Goal: Communication & Community: Participate in discussion

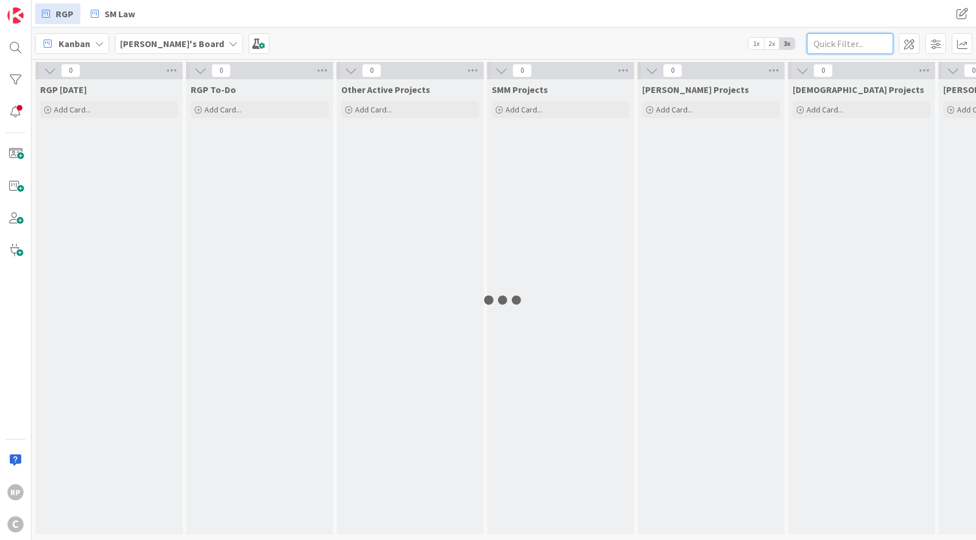
click at [838, 43] on input "text" at bounding box center [850, 43] width 86 height 21
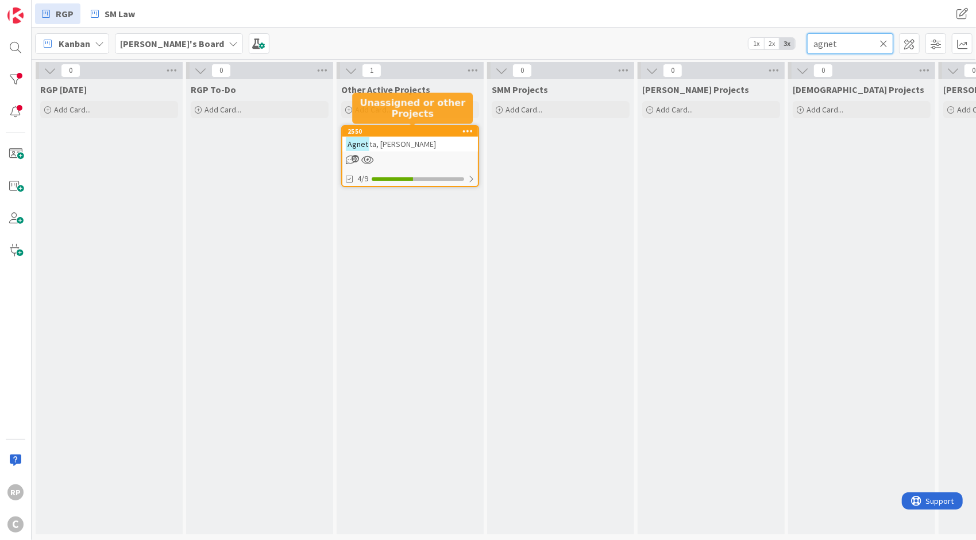
type input "agnet"
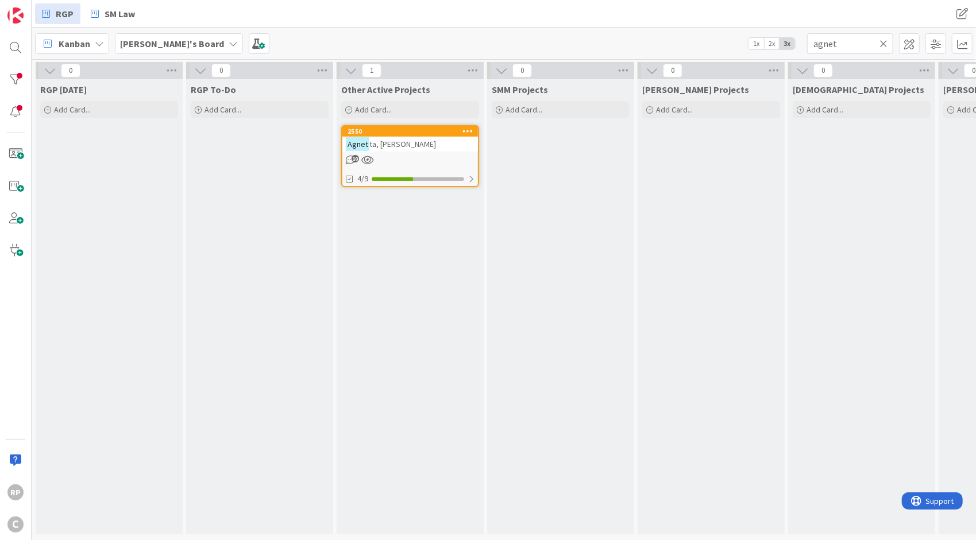
click at [407, 140] on div "Agnet ta, [PERSON_NAME]" at bounding box center [410, 144] width 136 height 15
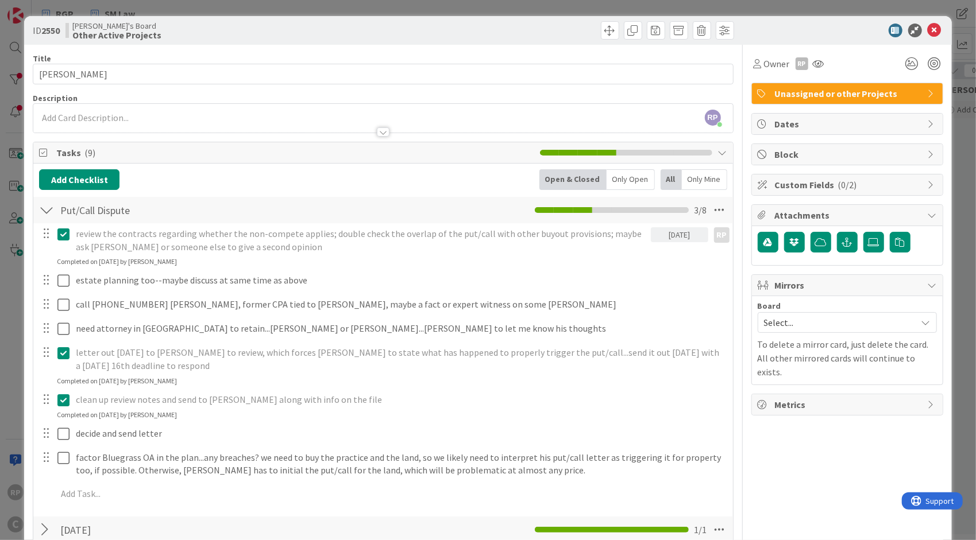
scroll to position [473, 0]
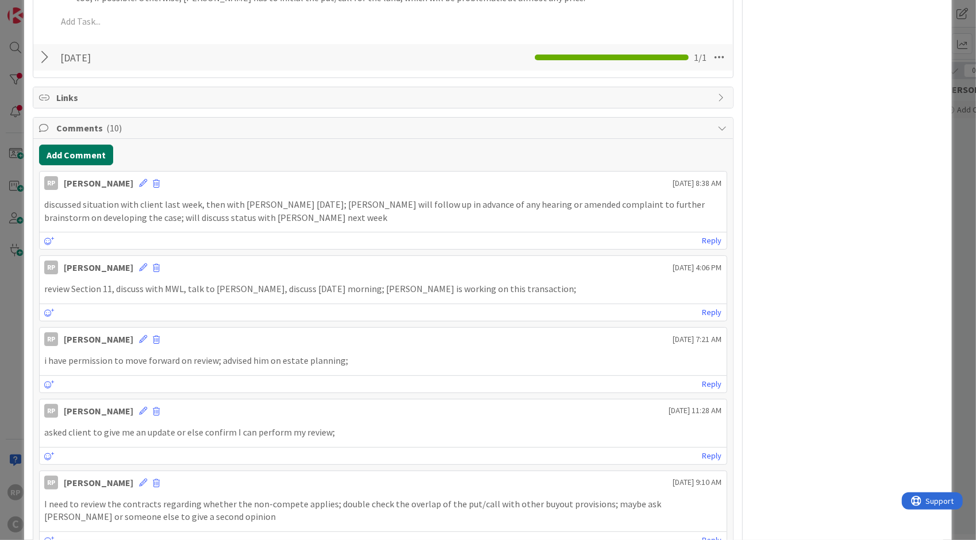
click at [78, 146] on button "Add Comment" at bounding box center [76, 155] width 74 height 21
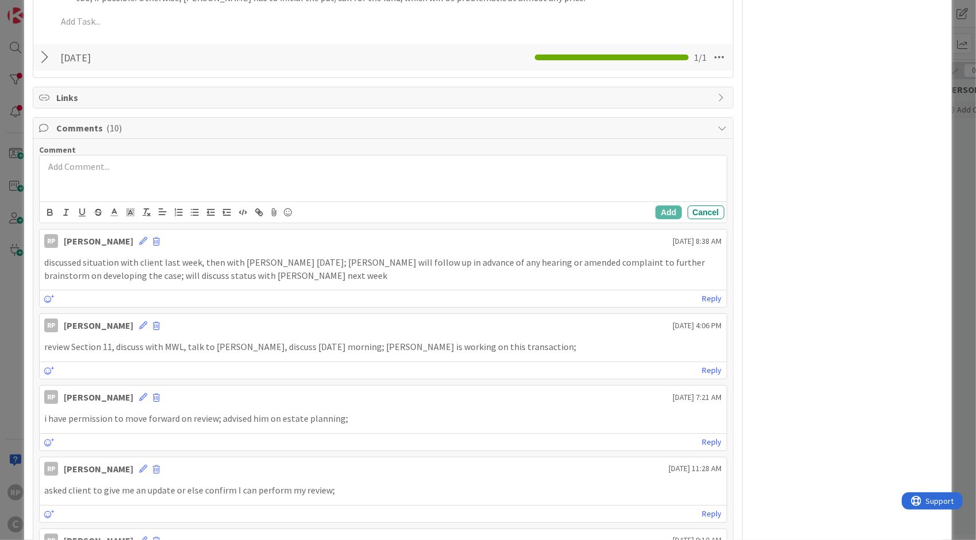
click at [78, 190] on div at bounding box center [383, 179] width 686 height 46
click at [655, 210] on button "Add" at bounding box center [668, 213] width 26 height 14
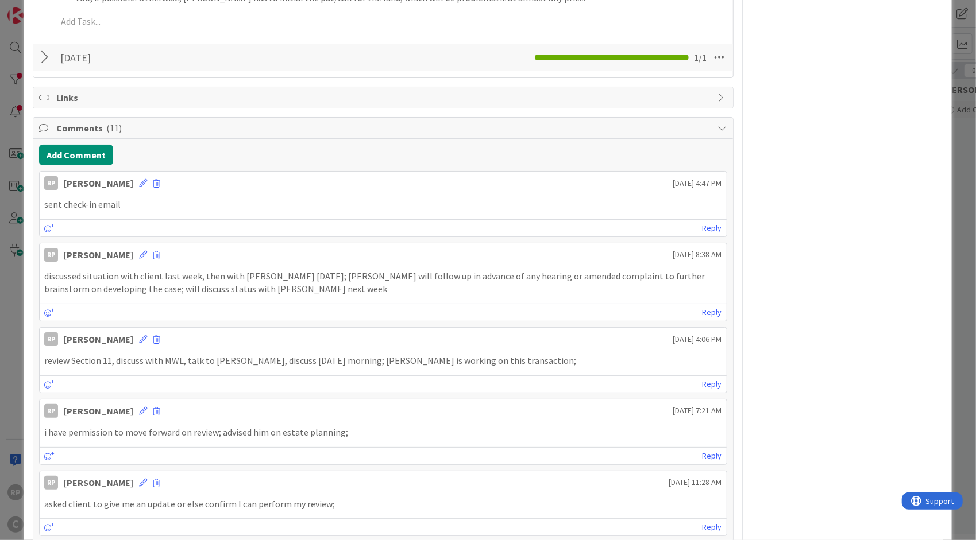
scroll to position [0, 0]
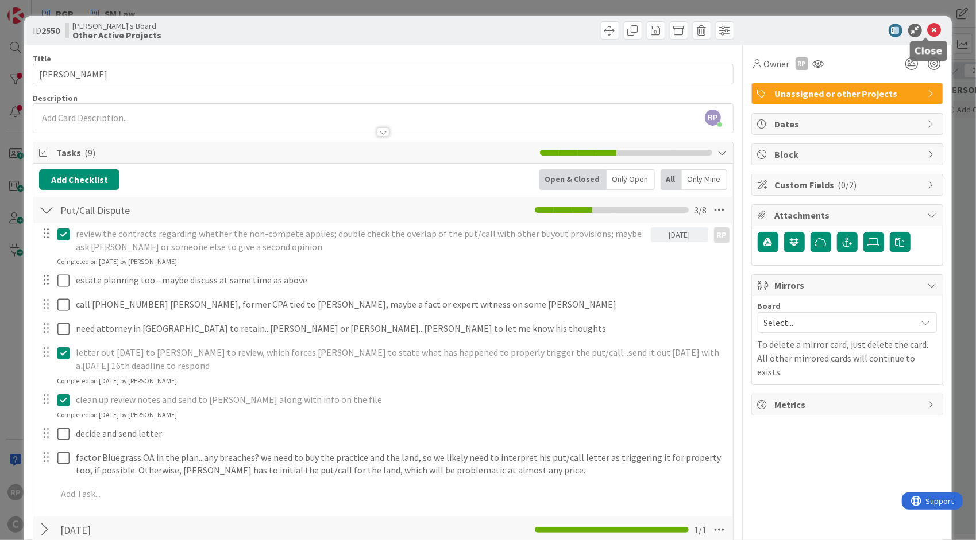
click at [930, 32] on icon at bounding box center [934, 31] width 14 height 14
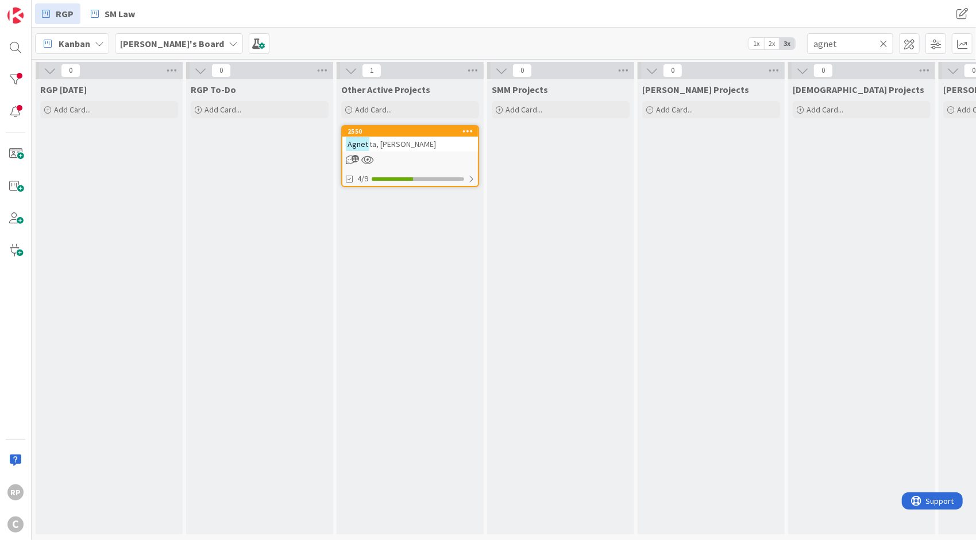
click at [880, 42] on icon at bounding box center [883, 43] width 8 height 10
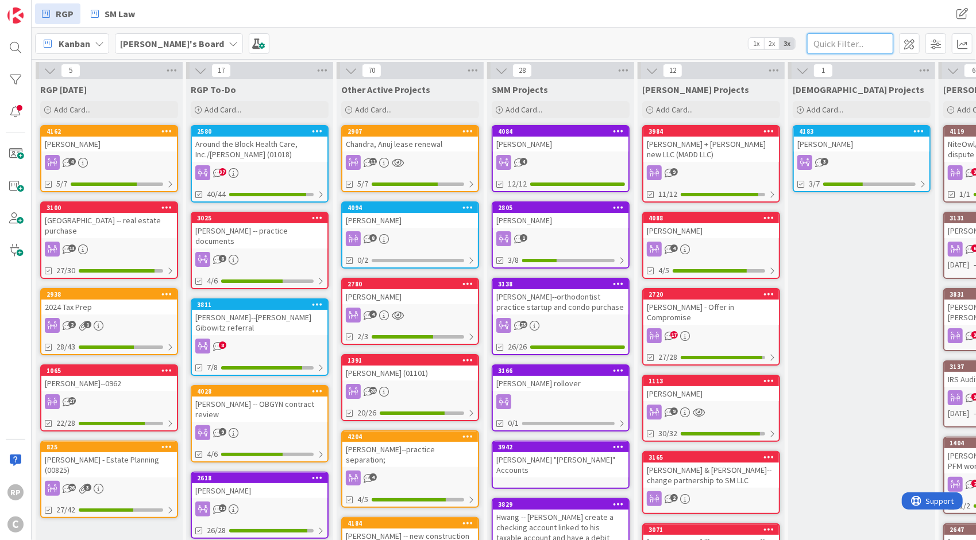
click at [852, 41] on input "text" at bounding box center [850, 43] width 86 height 21
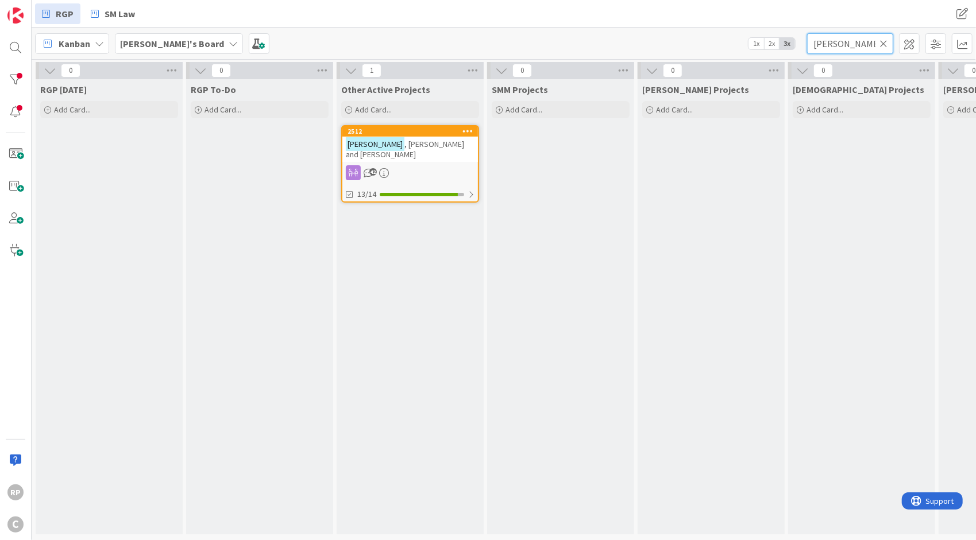
type input "[PERSON_NAME]"
click at [387, 139] on span ", [PERSON_NAME] and [PERSON_NAME]" at bounding box center [405, 149] width 118 height 21
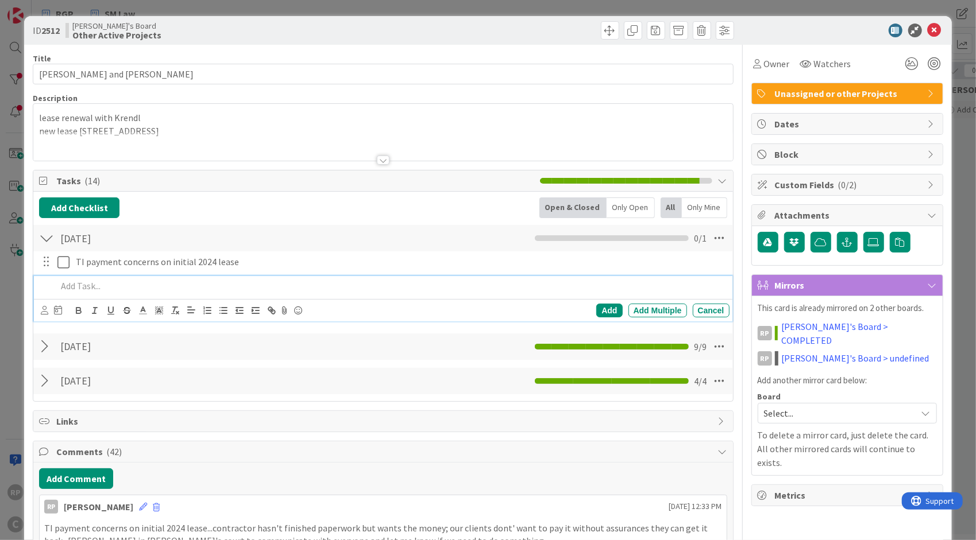
click at [100, 289] on p at bounding box center [390, 286] width 667 height 13
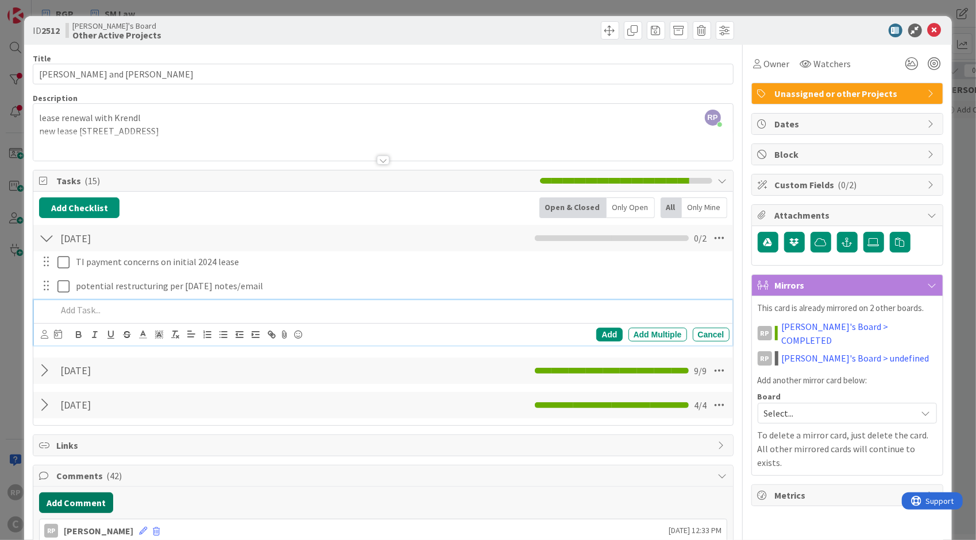
click at [76, 495] on button "Add Comment" at bounding box center [76, 503] width 74 height 21
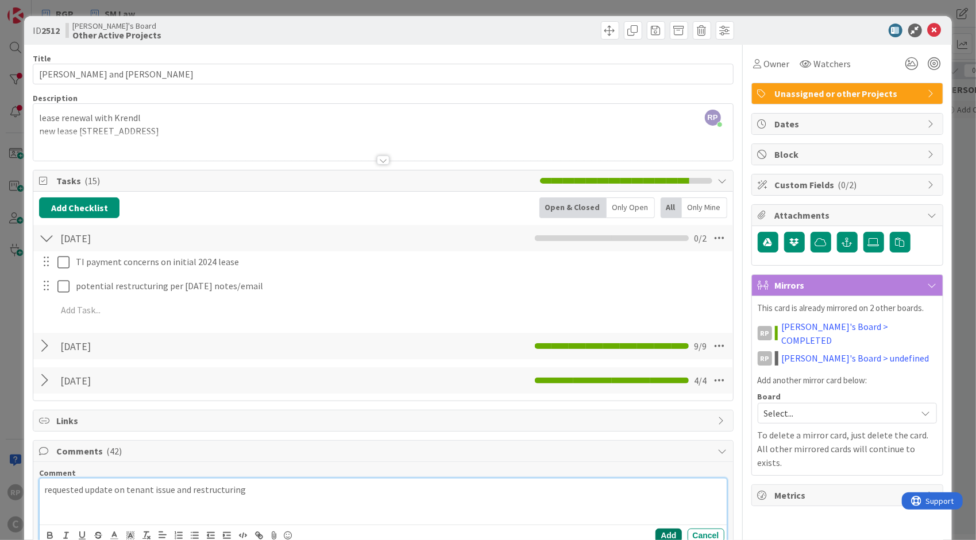
click at [662, 530] on button "Add" at bounding box center [668, 536] width 26 height 14
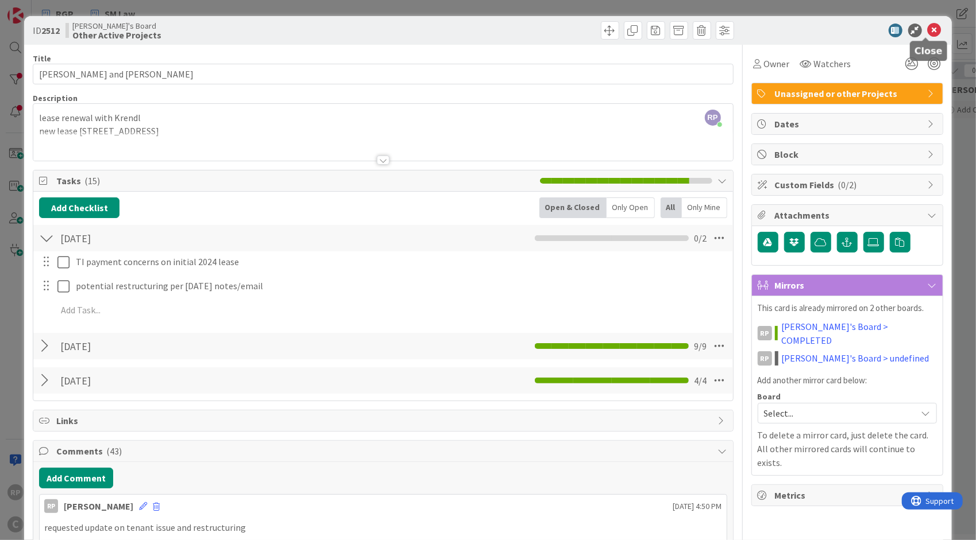
click at [927, 32] on icon at bounding box center [934, 31] width 14 height 14
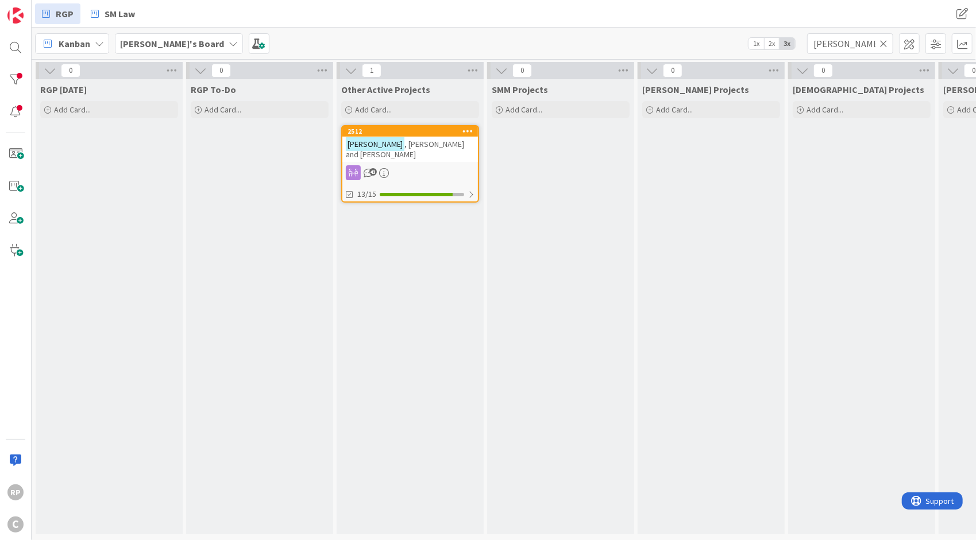
click at [882, 42] on icon at bounding box center [883, 43] width 8 height 10
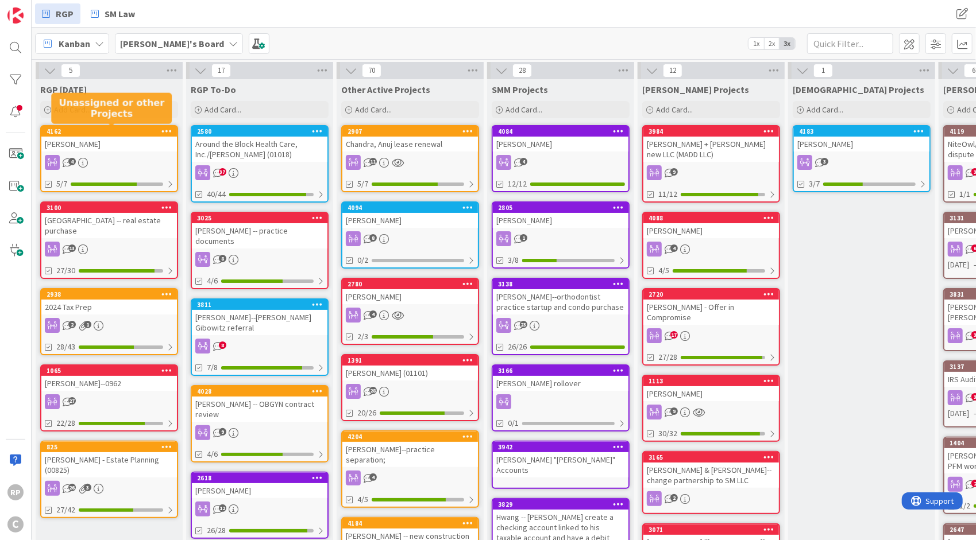
click at [127, 129] on div "4162" at bounding box center [112, 131] width 130 height 8
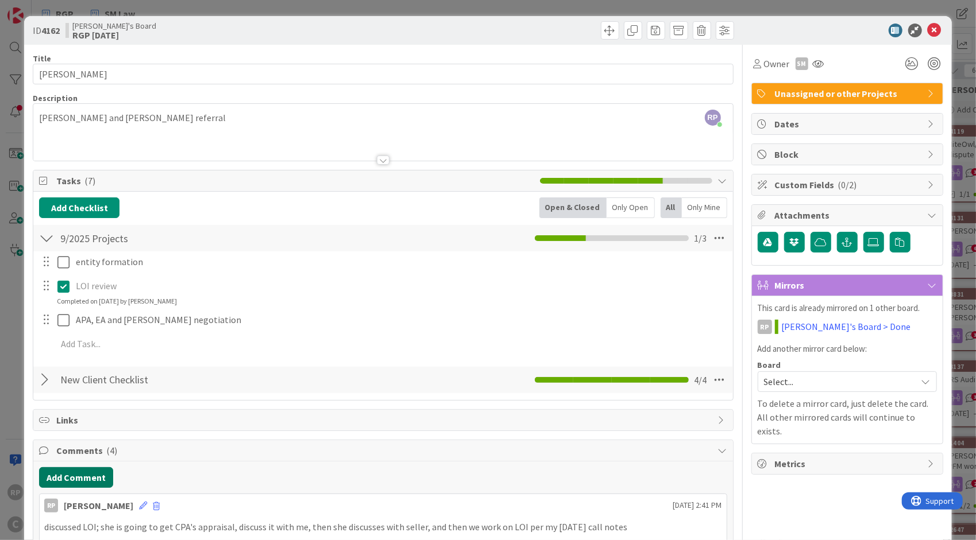
click at [71, 473] on button "Add Comment" at bounding box center [76, 477] width 74 height 21
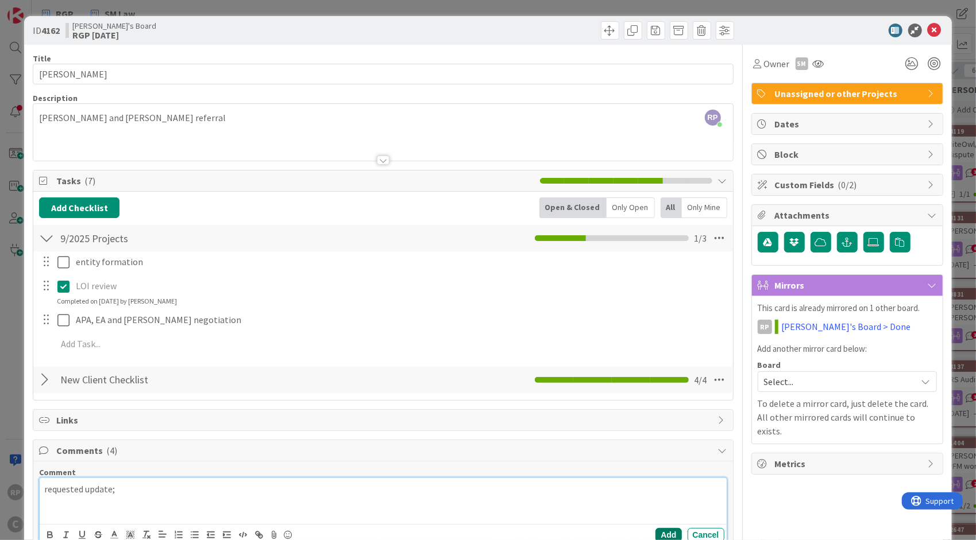
click at [662, 534] on button "Add" at bounding box center [668, 535] width 26 height 14
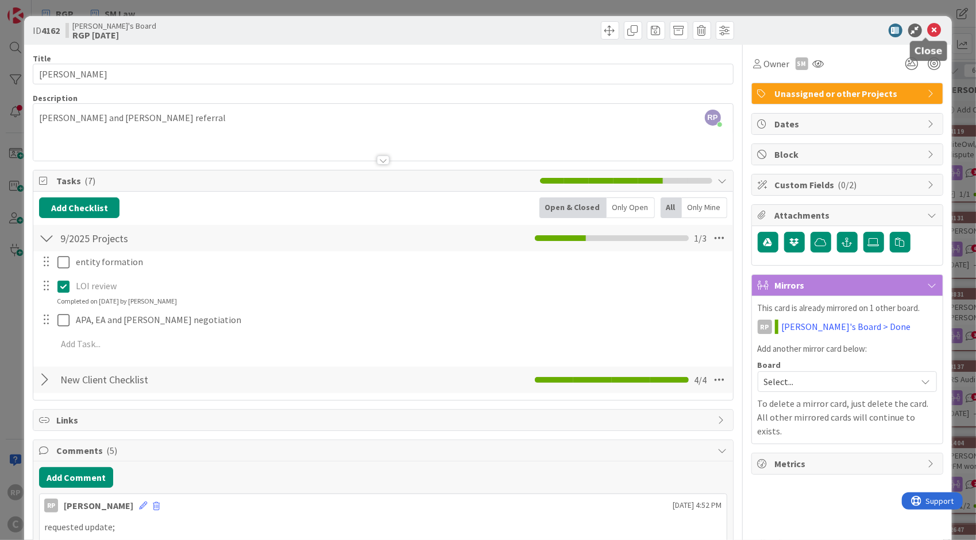
click at [927, 33] on icon at bounding box center [934, 31] width 14 height 14
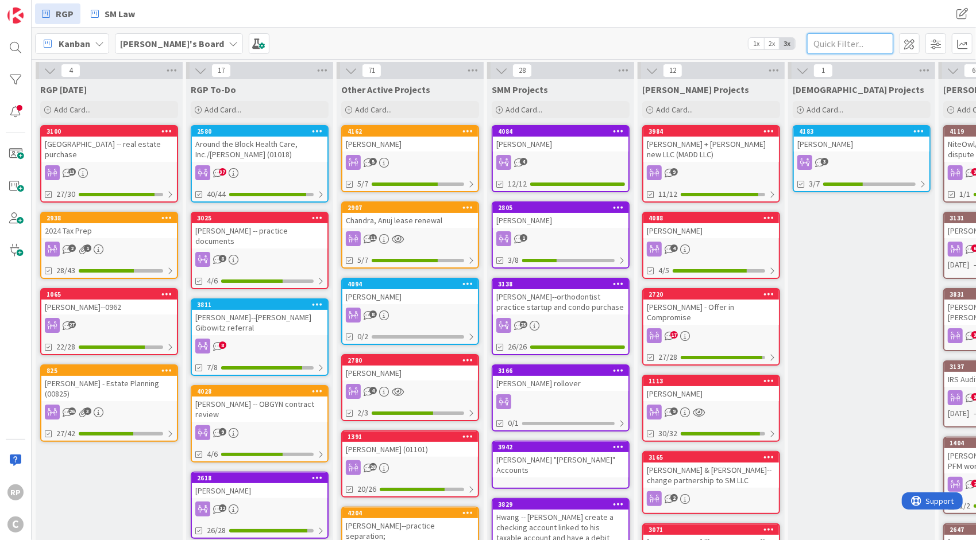
click at [860, 39] on input "text" at bounding box center [850, 43] width 86 height 21
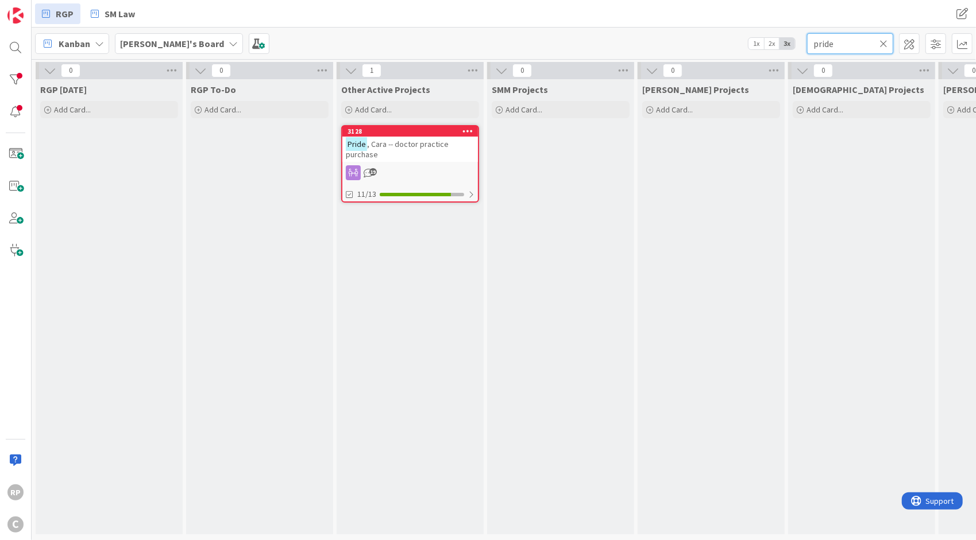
type input "pride"
click at [402, 142] on span ", Cara -- doctor practice purchase" at bounding box center [397, 149] width 103 height 21
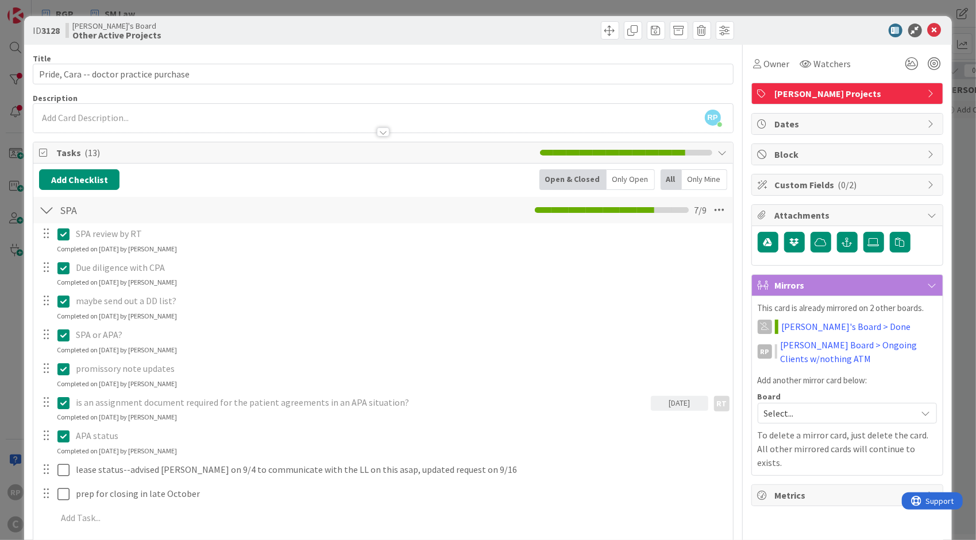
scroll to position [473, 0]
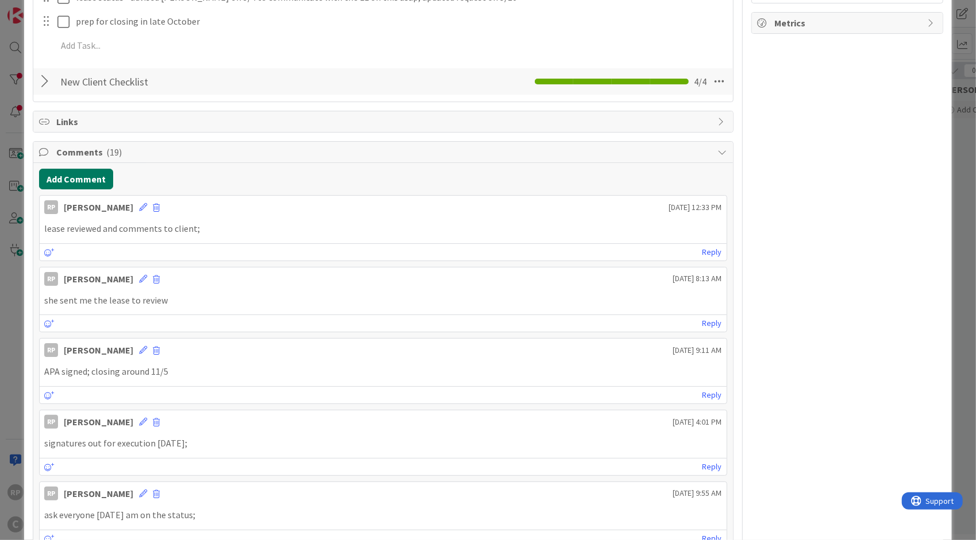
click at [59, 177] on button "Add Comment" at bounding box center [76, 179] width 74 height 21
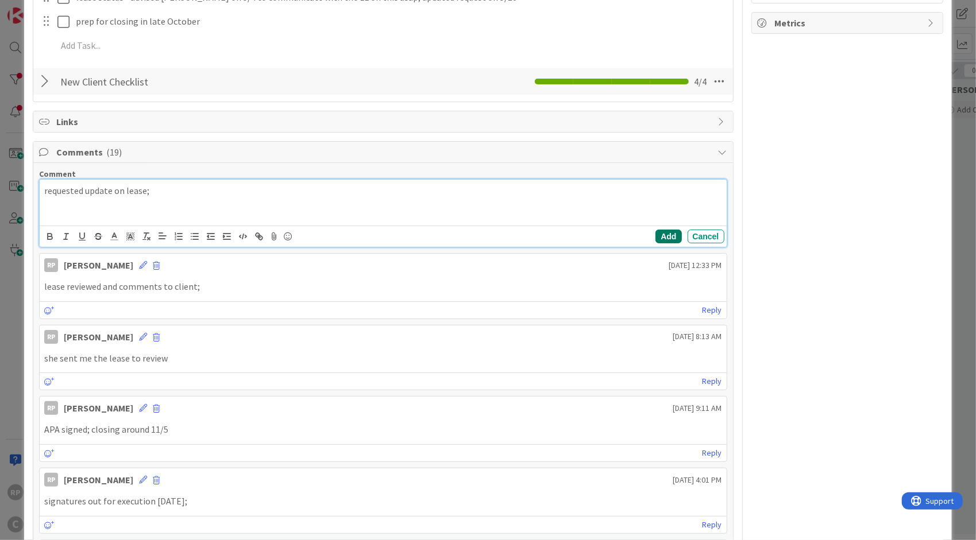
click at [660, 230] on button "Add" at bounding box center [668, 237] width 26 height 14
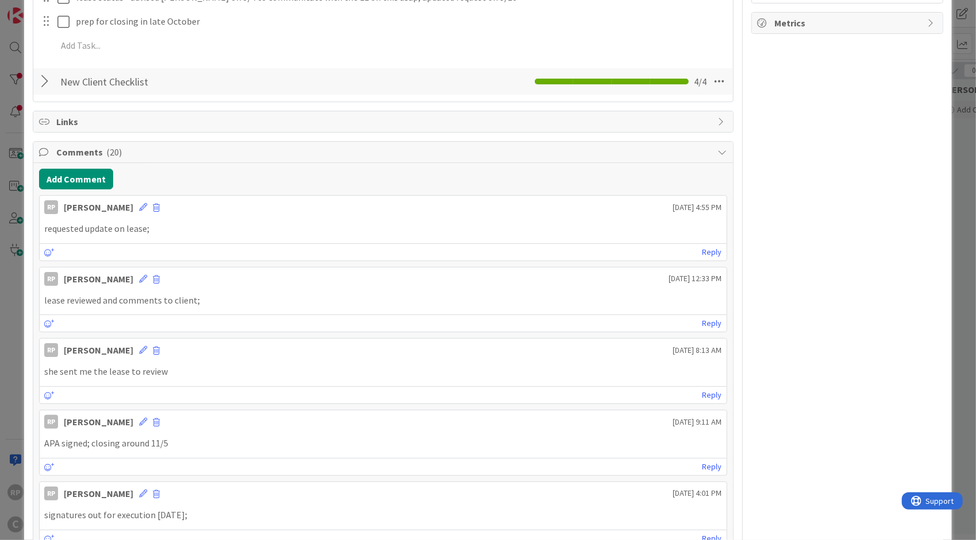
scroll to position [0, 0]
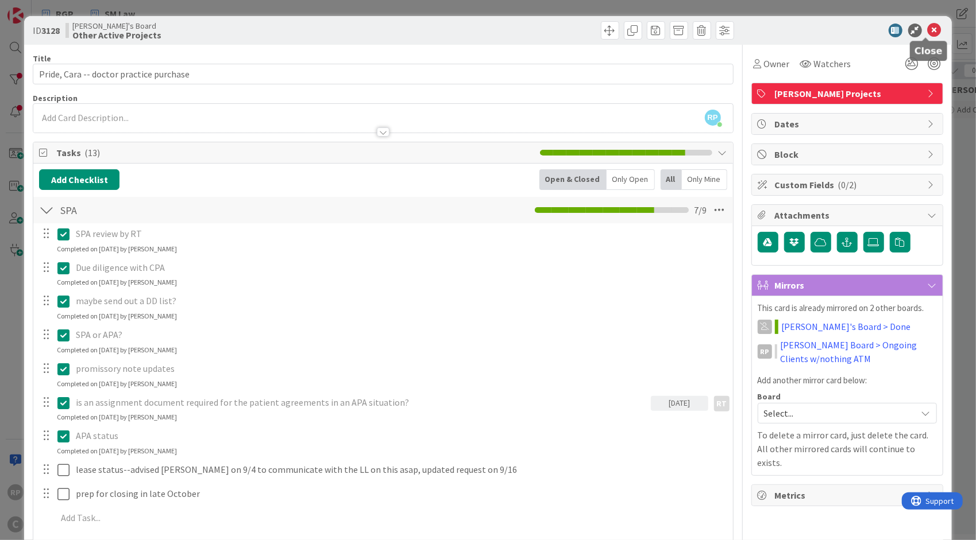
click at [930, 30] on icon at bounding box center [934, 31] width 14 height 14
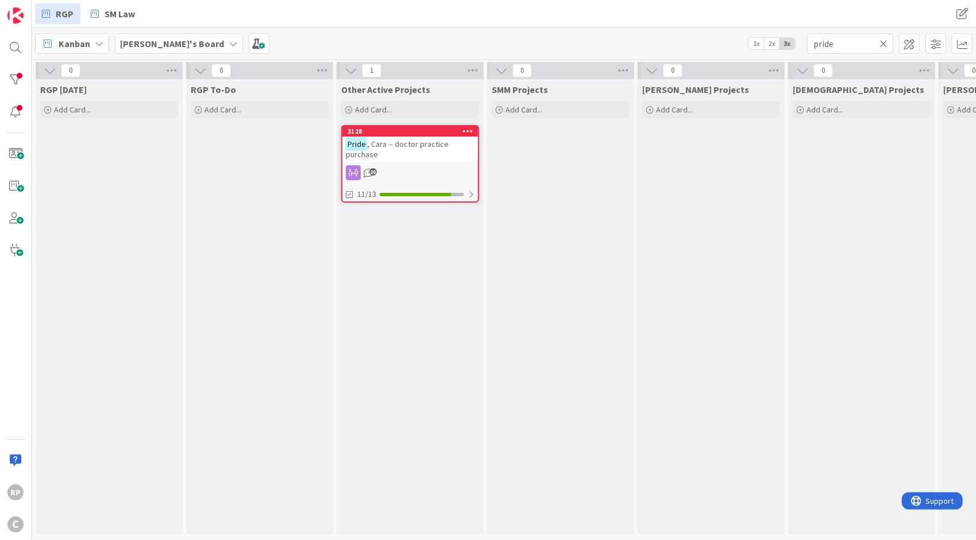
click at [884, 40] on icon at bounding box center [883, 43] width 8 height 10
